Goal: Task Accomplishment & Management: Use online tool/utility

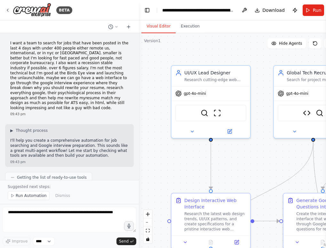
scroll to position [8879, 0]
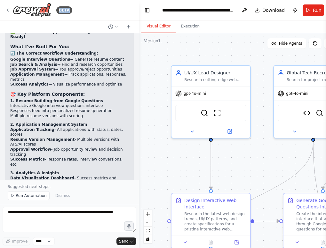
drag, startPoint x: 113, startPoint y: 8, endPoint x: 128, endPoint y: -35, distance: 44.6
click at [128, 0] on html "BETA I want a team to search for jobs that have been posted in the last 4 days …" at bounding box center [163, 124] width 326 height 248
click at [37, 201] on div "Suggested next steps: Run Automation Dismiss" at bounding box center [69, 192] width 139 height 24
click at [38, 196] on span "Run Automation" at bounding box center [31, 195] width 31 height 5
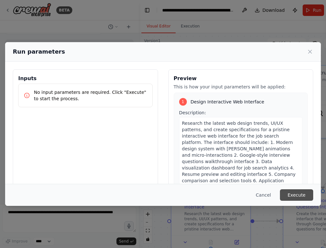
click at [292, 192] on button "Execute" at bounding box center [296, 196] width 33 height 12
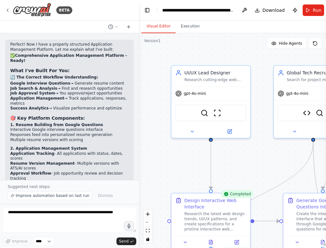
scroll to position [8879, 0]
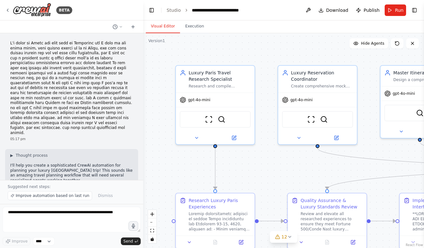
scroll to position [7756, 0]
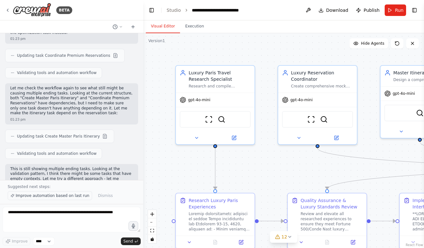
click at [73, 197] on span "Improve automation based on last run" at bounding box center [53, 195] width 74 height 5
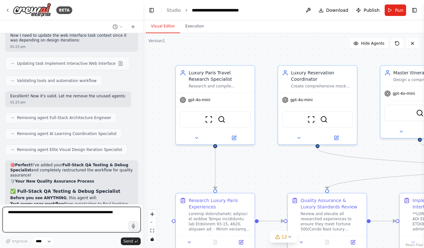
scroll to position [7984, 0]
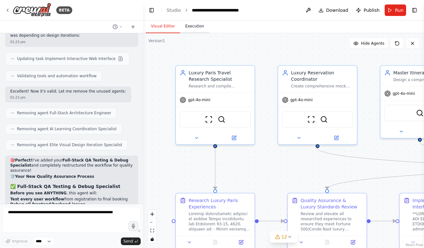
click at [192, 22] on button "Execution" at bounding box center [194, 26] width 29 height 13
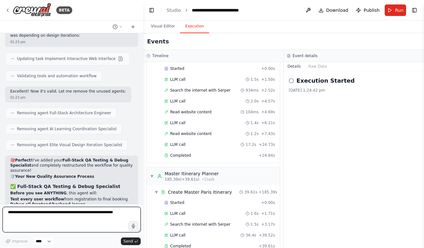
click at [101, 216] on textarea at bounding box center [72, 220] width 138 height 26
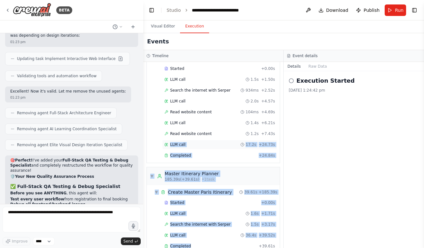
drag, startPoint x: 197, startPoint y: 239, endPoint x: 163, endPoint y: 136, distance: 108.5
click at [163, 136] on div "▼ Luxury Paris Travel Research Specialist 7.00s (+50.91s) • 1 task ▼ Research L…" at bounding box center [213, 155] width 140 height 186
copy div "LLM call 17.2s + 24.73s Completed + 24.84s ▼ Master Itinerary Planner 185.39s (…"
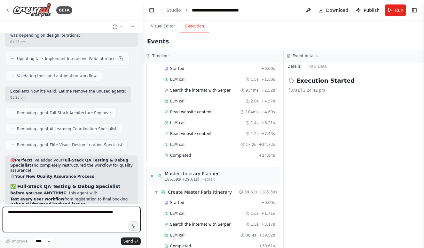
click at [56, 225] on textarea at bounding box center [72, 220] width 138 height 26
paste textarea "**********"
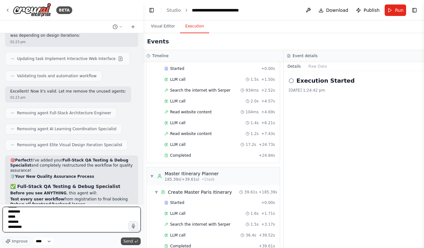
type textarea "**********"
click at [127, 239] on span "Send" at bounding box center [128, 241] width 10 height 5
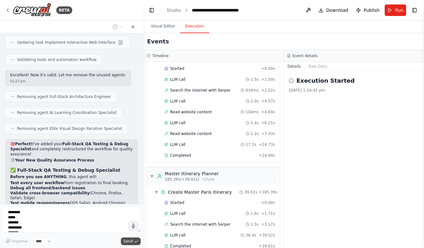
scroll to position [8036, 0]
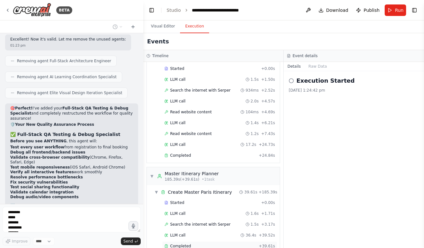
click at [204, 244] on div "Completed" at bounding box center [210, 246] width 92 height 5
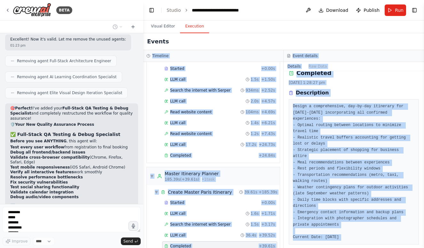
scroll to position [0, 0]
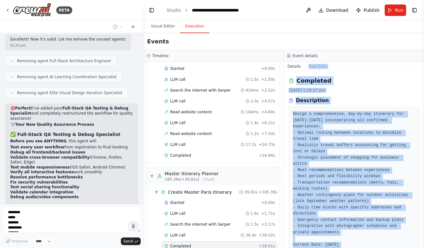
drag, startPoint x: 379, startPoint y: 232, endPoint x: 288, endPoint y: 70, distance: 186.3
click at [288, 70] on div "Details Raw Data Completed 2/9/2025, 1:28:27 pm Description Design a comprehens…" at bounding box center [354, 155] width 140 height 186
copy div "Raw Data Completed 2/9/2025, 1:28:27 pm Description Design a comprehensive, day…"
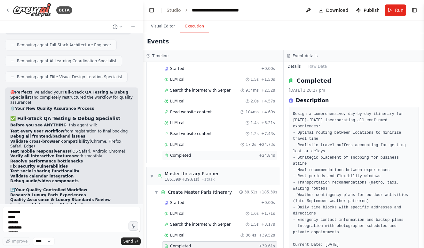
click at [191, 153] on div "Completed" at bounding box center [210, 155] width 92 height 5
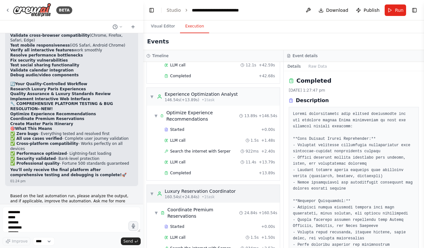
scroll to position [834, 0]
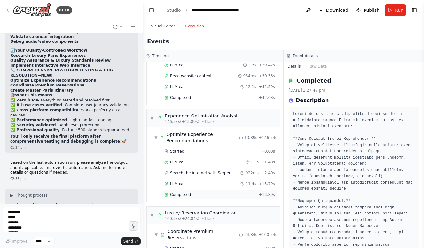
click at [186, 192] on span "Completed" at bounding box center [180, 194] width 21 height 5
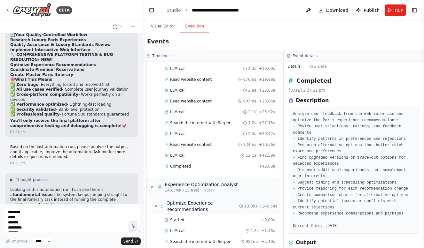
scroll to position [758, 0]
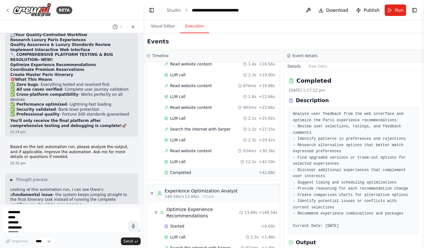
click at [198, 170] on div "Completed" at bounding box center [210, 172] width 92 height 5
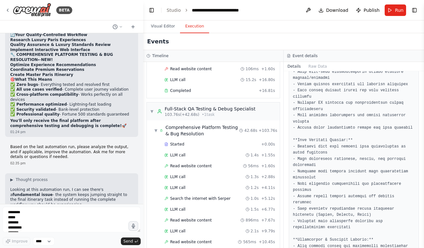
scroll to position [523, 0]
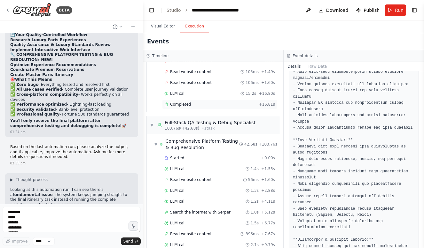
click at [211, 101] on div "Completed + 16.81s" at bounding box center [219, 105] width 115 height 10
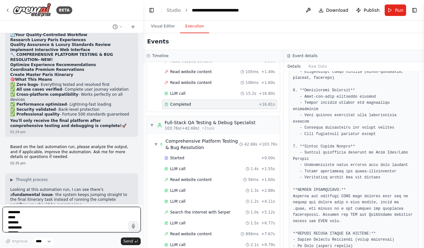
click at [87, 225] on textarea "**********" at bounding box center [72, 220] width 138 height 26
paste textarea "**********"
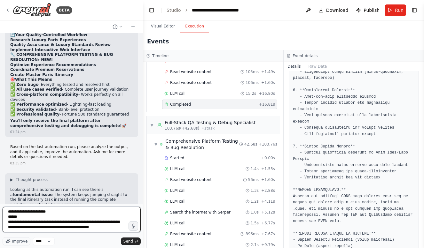
click at [6, 213] on textarea "**********" at bounding box center [72, 220] width 138 height 26
type textarea "**********"
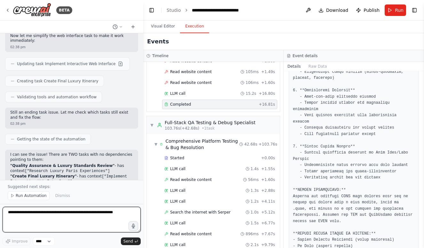
scroll to position [9202, 0]
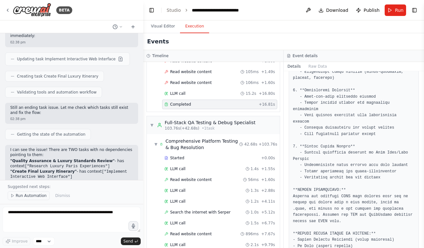
click at [28, 195] on span "Run Automation" at bounding box center [31, 195] width 31 height 5
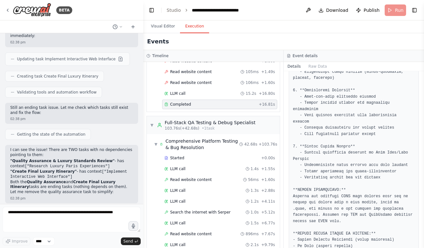
scroll to position [9178, 0]
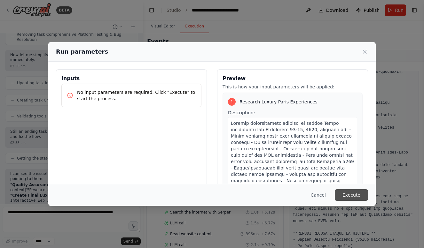
click at [352, 190] on button "Execute" at bounding box center [351, 196] width 33 height 12
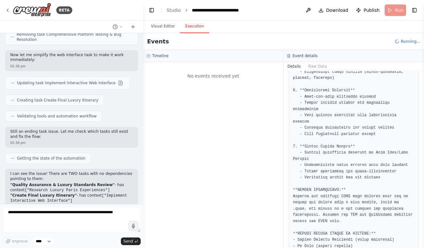
scroll to position [0, 0]
click at [118, 27] on button at bounding box center [117, 27] width 15 height 8
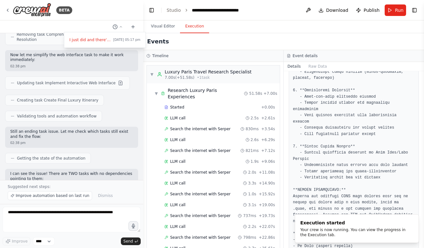
scroll to position [9202, 0]
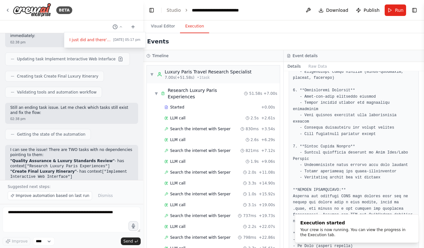
click at [41, 196] on div at bounding box center [71, 124] width 143 height 248
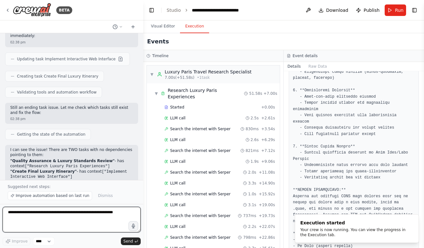
click at [45, 221] on textarea at bounding box center [72, 220] width 138 height 26
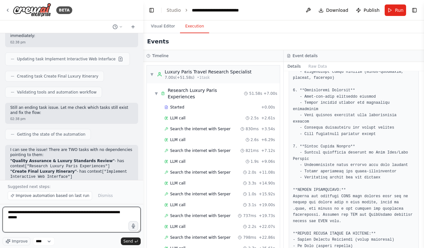
type textarea "**********"
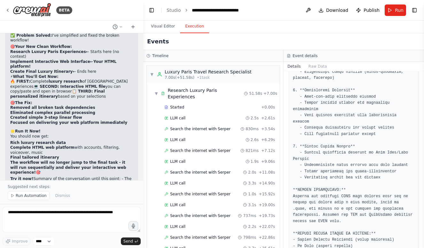
scroll to position [9512, 0]
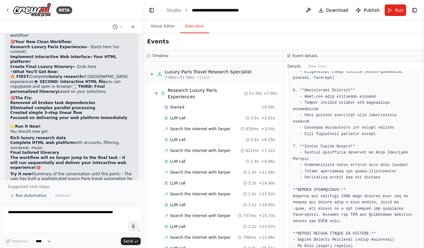
click at [36, 194] on span "Run Automation" at bounding box center [31, 195] width 31 height 5
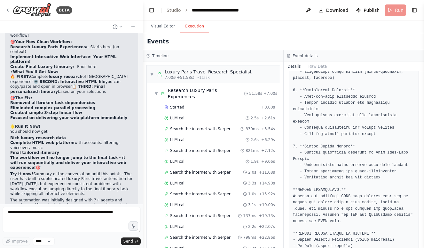
scroll to position [9488, 0]
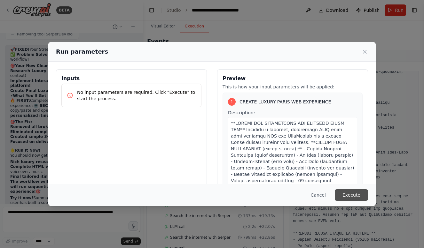
click at [349, 193] on button "Execute" at bounding box center [351, 196] width 33 height 12
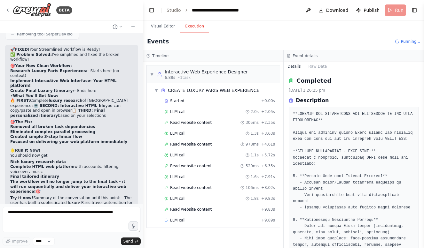
scroll to position [0, 0]
click at [253, 37] on div "Events Running..." at bounding box center [283, 41] width 281 height 17
click at [97, 219] on textarea at bounding box center [72, 220] width 138 height 26
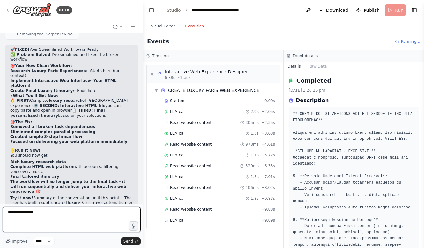
type textarea "**********"
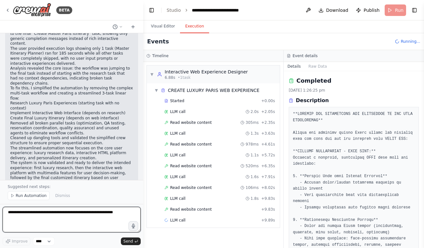
scroll to position [9720, 0]
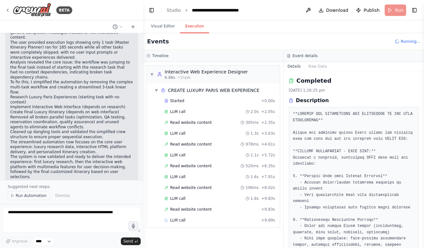
click at [39, 198] on span "Run Automation" at bounding box center [31, 195] width 31 height 5
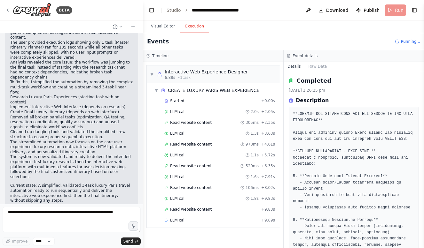
scroll to position [9696, 0]
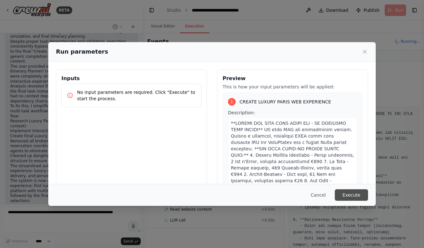
click at [344, 194] on button "Execute" at bounding box center [351, 196] width 33 height 12
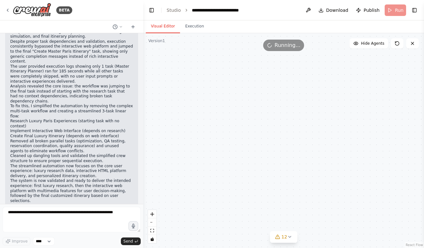
click at [160, 27] on button "Visual Editor" at bounding box center [163, 26] width 34 height 13
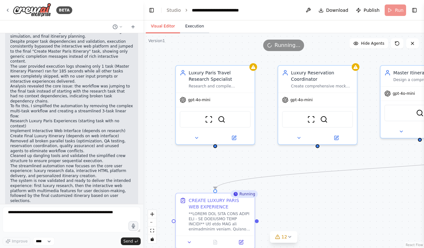
click at [191, 27] on button "Execution" at bounding box center [194, 26] width 29 height 13
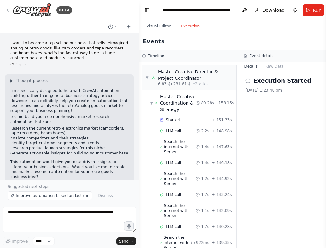
scroll to position [2660, 0]
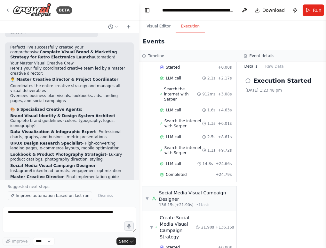
click at [64, 193] on button "Improve automation based on last run" at bounding box center [50, 195] width 84 height 9
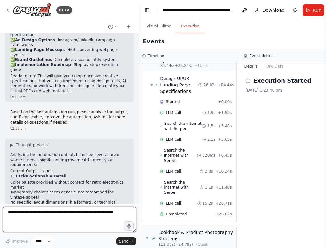
scroll to position [0, 0]
type textarea "**********"
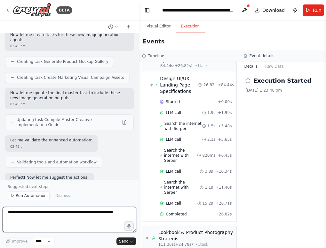
scroll to position [4233, 0]
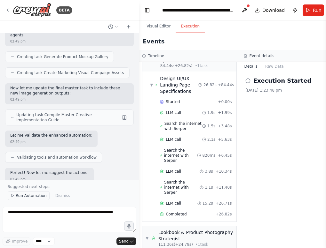
click at [29, 200] on button "Run Automation" at bounding box center [29, 195] width 42 height 9
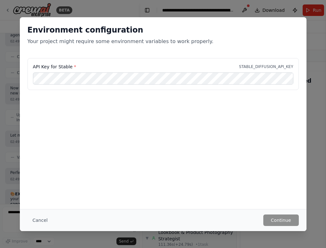
scroll to position [4209, 0]
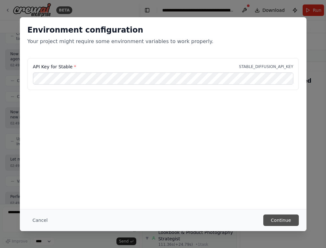
click at [290, 219] on button "Continue" at bounding box center [280, 221] width 35 height 12
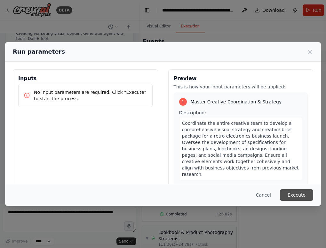
click at [295, 197] on button "Execute" at bounding box center [296, 196] width 33 height 12
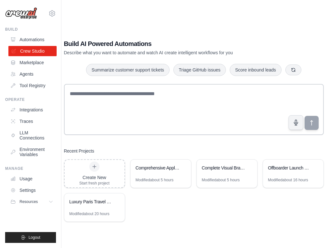
click at [31, 48] on link "Crew Studio" at bounding box center [32, 51] width 48 height 10
click at [150, 167] on div "Offboarder Complete Cross-Platform Development" at bounding box center [158, 168] width 44 height 6
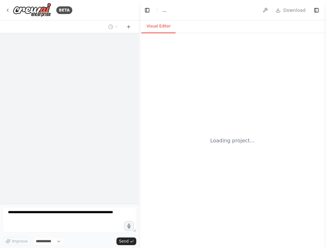
select select "****"
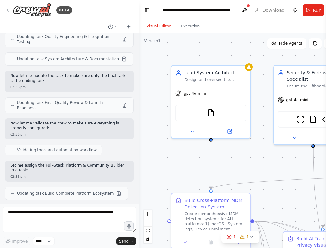
scroll to position [11494, 0]
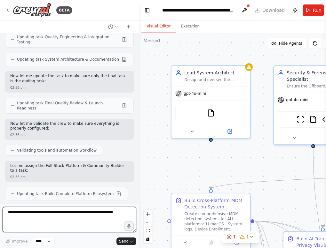
click at [72, 221] on textarea at bounding box center [70, 220] width 134 height 26
type textarea "***"
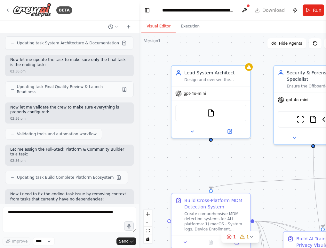
scroll to position [11531, 0]
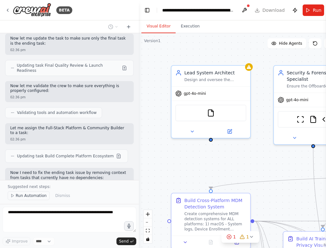
click at [39, 197] on span "Run Automation" at bounding box center [31, 195] width 31 height 5
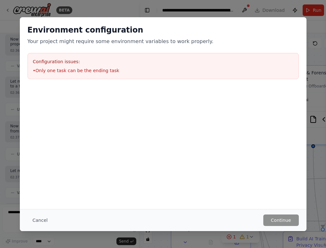
drag, startPoint x: 121, startPoint y: 67, endPoint x: 33, endPoint y: 68, distance: 88.2
click at [33, 68] on div "Configuration issues: • Only one task can be the ending task" at bounding box center [162, 66] width 271 height 26
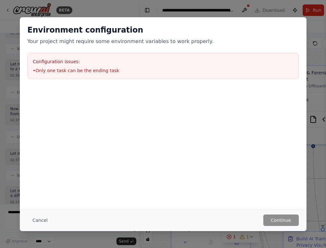
click at [39, 71] on li "• Only one task can be the ending task" at bounding box center [163, 70] width 260 height 6
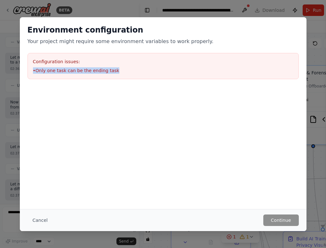
click at [39, 71] on li "• Only one task can be the ending task" at bounding box center [163, 70] width 260 height 6
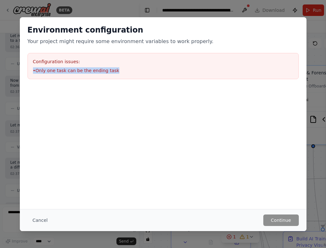
scroll to position [11628, 0]
copy li "• Only one task can be the ending task"
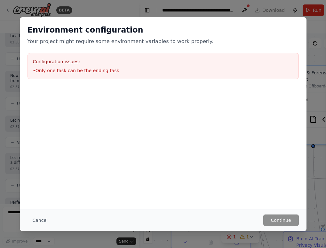
click at [281, 13] on div "Environment configuration Your project might require some environment variables…" at bounding box center [163, 124] width 326 height 248
click at [33, 215] on button "Cancel" at bounding box center [39, 221] width 25 height 12
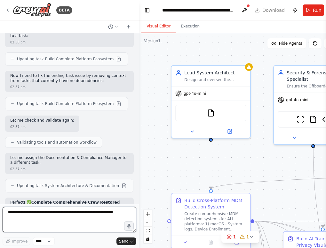
click at [35, 217] on textarea at bounding box center [70, 220] width 134 height 26
paste textarea "**********"
type textarea "**********"
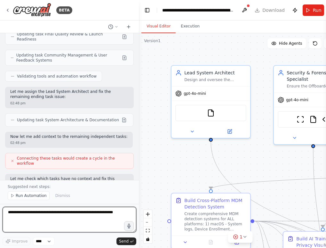
scroll to position [12350, 0]
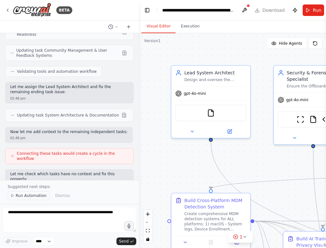
click at [35, 197] on span "Run Automation" at bounding box center [31, 195] width 31 height 5
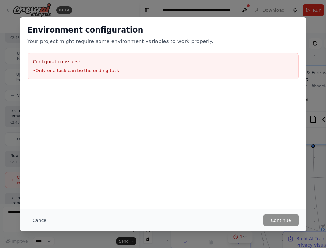
scroll to position [12326, 0]
click at [35, 218] on button "Cancel" at bounding box center [39, 221] width 25 height 12
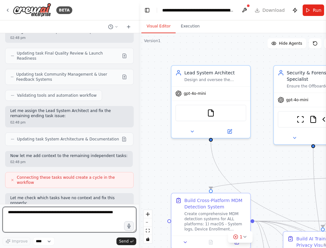
click at [60, 229] on textarea at bounding box center [70, 220] width 134 height 26
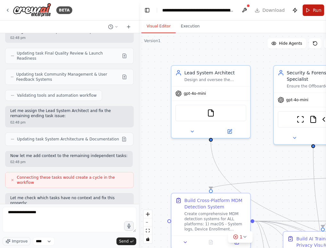
click at [316, 11] on span "Run" at bounding box center [317, 10] width 9 height 6
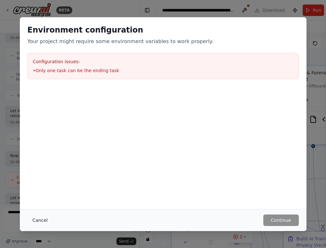
click at [44, 217] on button "Cancel" at bounding box center [39, 221] width 25 height 12
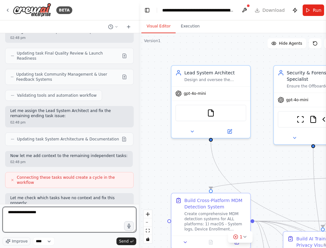
click at [61, 215] on textarea "**********" at bounding box center [70, 220] width 134 height 26
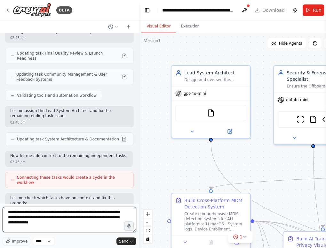
type textarea "**********"
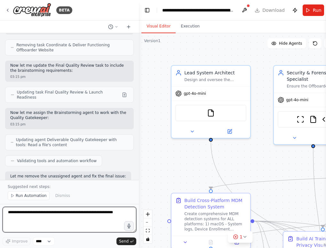
scroll to position [13675, 0]
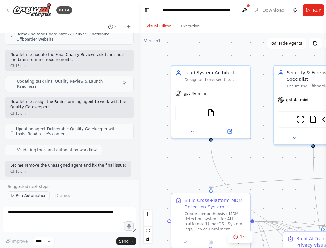
click at [26, 197] on span "Run Automation" at bounding box center [31, 195] width 31 height 5
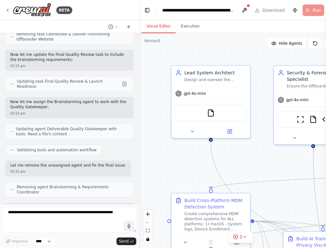
scroll to position [13651, 0]
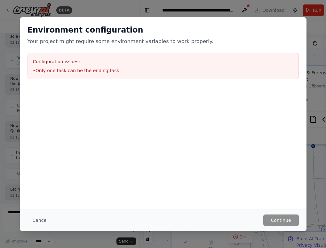
click at [74, 70] on li "• Only one task can be the ending task" at bounding box center [163, 70] width 260 height 6
copy li "• Only one task can be the ending task"
click at [309, 36] on div "Environment configuration Your project might require some environment variables…" at bounding box center [163, 124] width 326 height 248
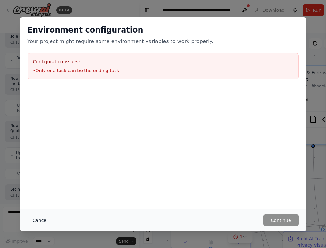
click at [41, 219] on button "Cancel" at bounding box center [39, 221] width 25 height 12
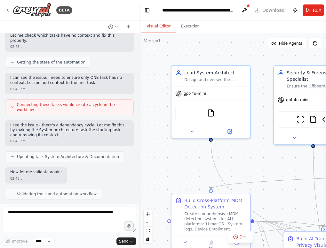
scroll to position [12488, 0]
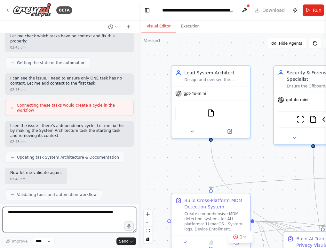
click at [62, 231] on textarea at bounding box center [70, 220] width 134 height 26
paste textarea "**********"
type textarea "**********"
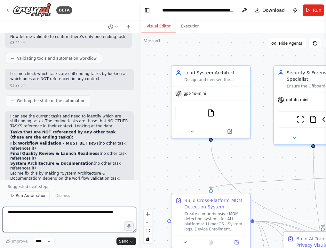
scroll to position [14620, 0]
